Goal: Use online tool/utility: Utilize a website feature to perform a specific function

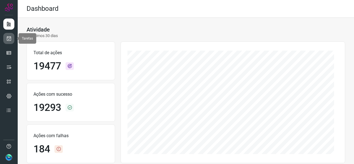
click at [8, 37] on icon at bounding box center [9, 39] width 6 height 6
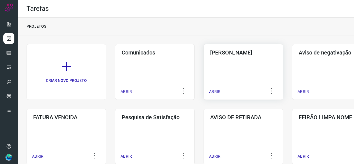
click at [218, 68] on div "Pós Serviço ABRIR" at bounding box center [244, 72] width 80 height 56
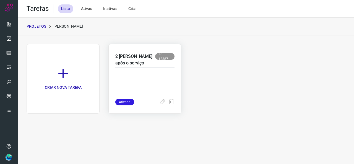
click at [148, 74] on p at bounding box center [144, 85] width 59 height 28
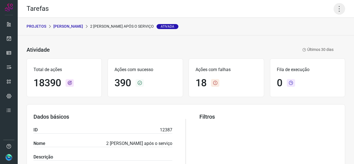
click at [338, 10] on icon at bounding box center [340, 9] width 12 height 12
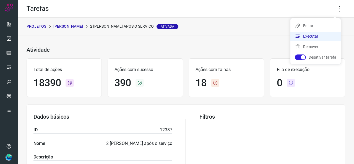
click at [307, 33] on li "Executar" at bounding box center [315, 36] width 50 height 9
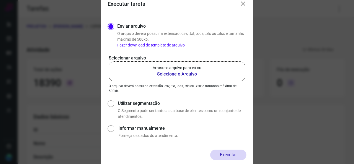
click at [189, 72] on b "Selecione o Arquivo" at bounding box center [177, 74] width 49 height 7
click at [0, 0] on input "Arraste o arquivo para cá ou Selecione o Arquivo" at bounding box center [0, 0] width 0 height 0
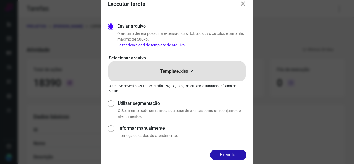
click at [231, 156] on button "Executar" at bounding box center [228, 155] width 36 height 11
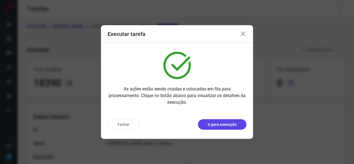
click at [222, 126] on p "Ir para execução" at bounding box center [222, 125] width 29 height 6
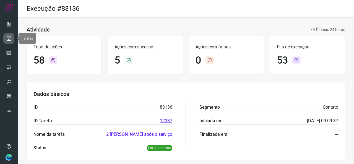
click at [11, 39] on icon at bounding box center [9, 39] width 6 height 6
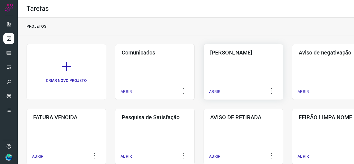
click at [208, 74] on div "Pós Serviço ABRIR" at bounding box center [244, 72] width 80 height 56
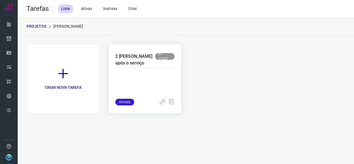
click at [132, 64] on p "2 [PERSON_NAME] após o serviço" at bounding box center [135, 59] width 40 height 13
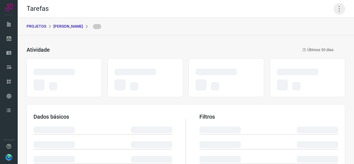
click at [339, 11] on icon at bounding box center [340, 9] width 12 height 12
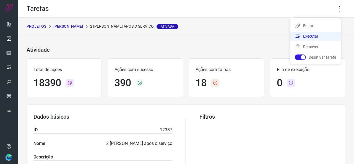
drag, startPoint x: 303, startPoint y: 36, endPoint x: 306, endPoint y: 36, distance: 3.0
click at [303, 36] on li "Executar" at bounding box center [315, 36] width 50 height 9
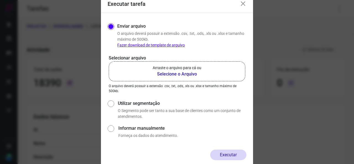
click at [170, 73] on b "Selecione o Arquivo" at bounding box center [177, 74] width 49 height 7
click at [0, 0] on input "Arraste o arquivo para cá ou Selecione o Arquivo" at bounding box center [0, 0] width 0 height 0
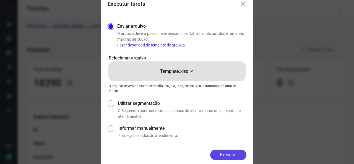
click at [223, 153] on button "Executar" at bounding box center [228, 155] width 36 height 11
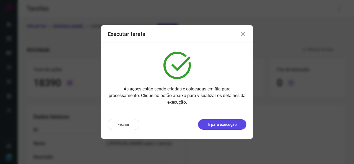
click at [214, 127] on button "Ir para execução" at bounding box center [222, 124] width 48 height 11
